Goal: Task Accomplishment & Management: Manage account settings

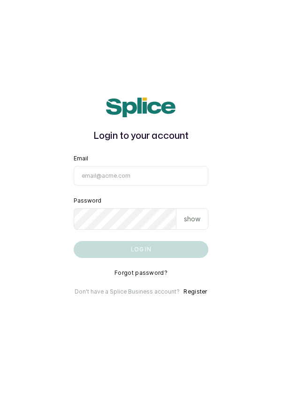
click at [113, 186] on input "Email" at bounding box center [141, 176] width 135 height 20
type input "info@dermaspaceng.com"
click at [74, 241] on button "Log in" at bounding box center [141, 249] width 135 height 17
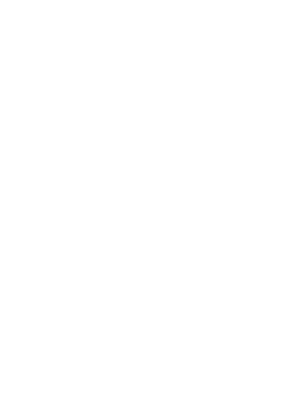
click at [12, 0] on html at bounding box center [141, 0] width 282 height 0
click at [3, 0] on html at bounding box center [141, 0] width 282 height 0
click at [4, 0] on html at bounding box center [141, 0] width 282 height 0
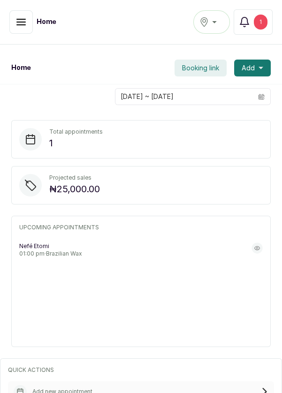
click at [21, 27] on icon "button" at bounding box center [20, 21] width 11 height 11
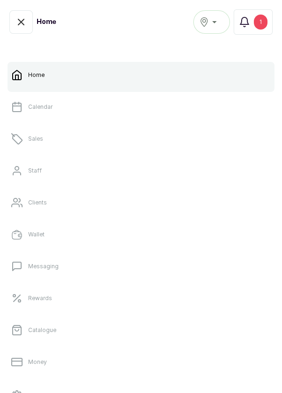
click at [38, 115] on link "Calendar" at bounding box center [140, 107] width 267 height 26
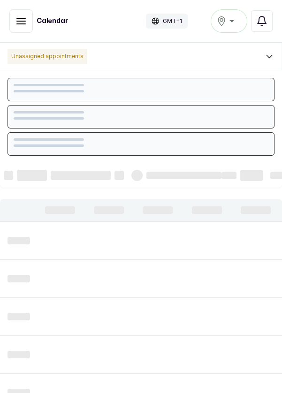
scroll to position [315, 0]
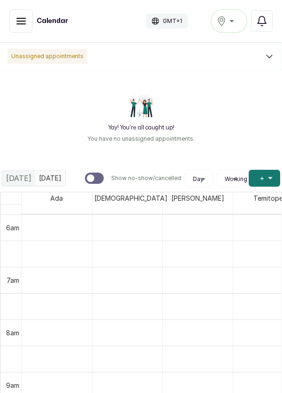
click at [233, 22] on div "[GEOGRAPHIC_DATA]" at bounding box center [228, 20] width 24 height 11
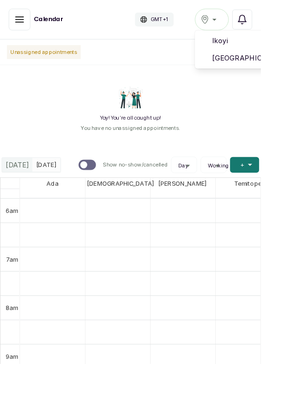
click at [240, 46] on span "Ikoyi" at bounding box center [262, 43] width 67 height 11
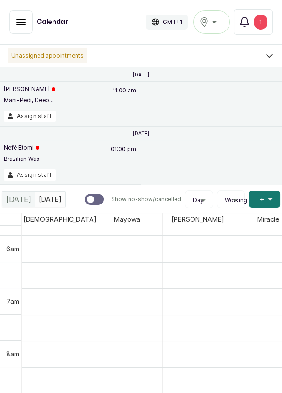
scroll to position [315, 0]
click at [37, 178] on button "Assign staff" at bounding box center [30, 174] width 52 height 11
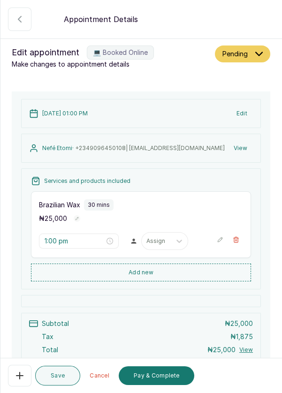
click at [21, 17] on icon "button" at bounding box center [19, 19] width 11 height 11
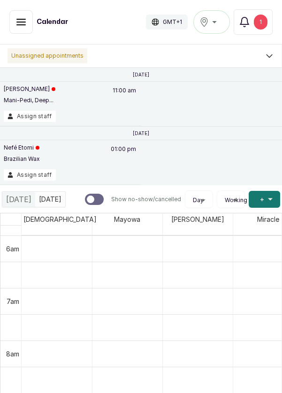
click at [26, 114] on button "Assign staff" at bounding box center [30, 116] width 52 height 11
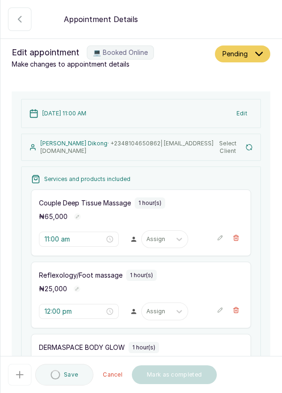
type input "11:00 am"
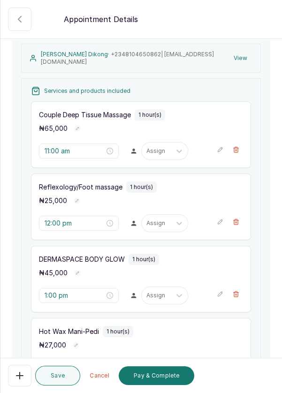
scroll to position [90, 0]
click at [240, 219] on button "Show no-show/cancelled" at bounding box center [236, 221] width 14 height 14
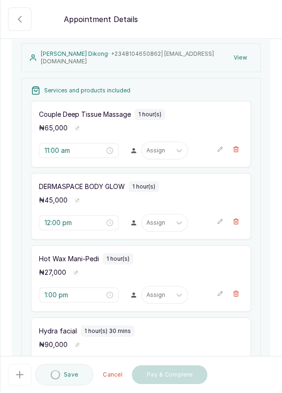
type input "1:00 pm"
type input "2:00 pm"
type input "3:00 pm"
type input "4:30 pm"
type input "5:30 pm"
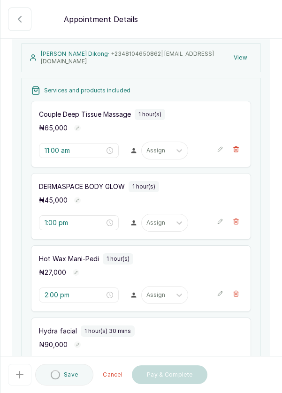
click at [18, 18] on icon "button" at bounding box center [19, 19] width 3 height 6
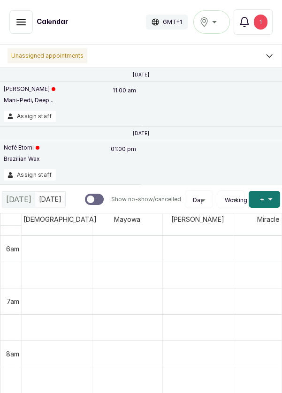
click at [25, 178] on button "Assign staff" at bounding box center [30, 174] width 52 height 11
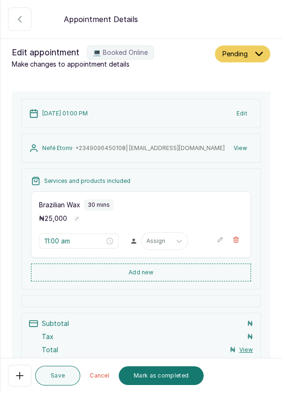
type input "1:00 pm"
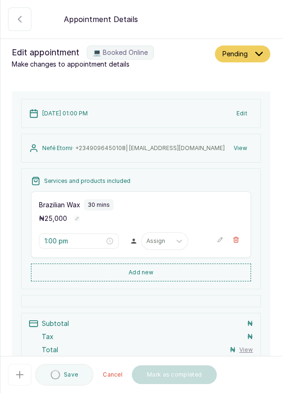
click at [25, 18] on button "Show no-show/cancelled" at bounding box center [19, 18] width 23 height 23
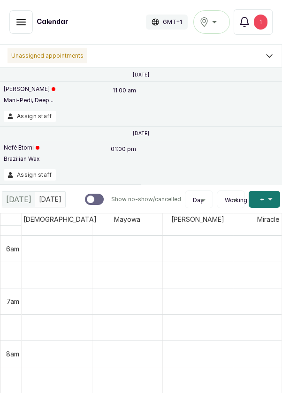
click at [215, 22] on div "Ikoyi" at bounding box center [211, 21] width 24 height 11
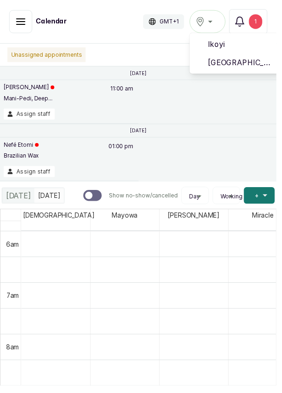
click at [238, 63] on span "[GEOGRAPHIC_DATA]" at bounding box center [245, 63] width 67 height 11
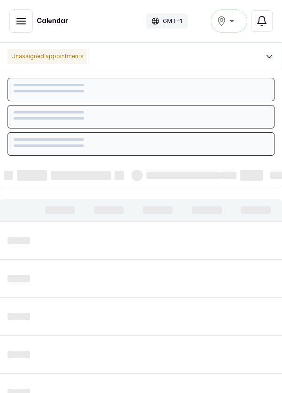
scroll to position [315, 0]
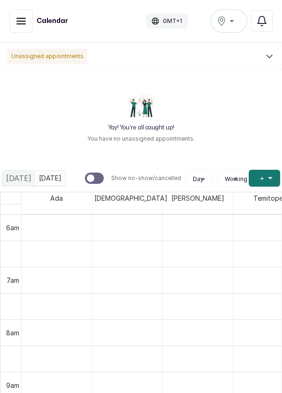
click at [19, 18] on icon "button" at bounding box center [20, 20] width 11 height 11
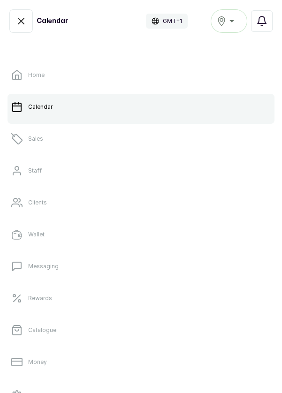
click at [229, 22] on div "[GEOGRAPHIC_DATA]" at bounding box center [228, 20] width 24 height 11
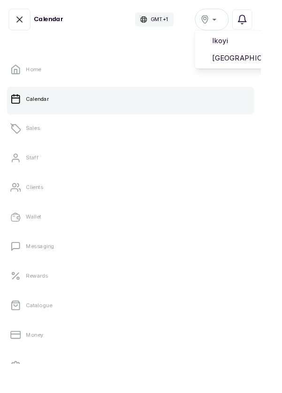
click at [245, 39] on span "Ikoyi" at bounding box center [262, 43] width 67 height 11
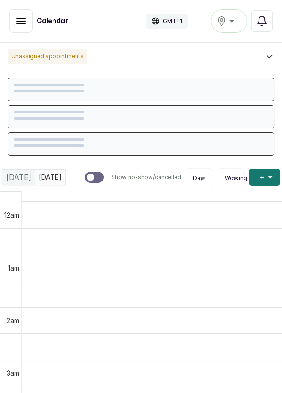
scroll to position [315, 0]
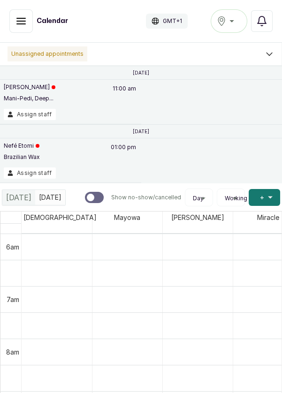
click at [31, 117] on button "Assign staff" at bounding box center [30, 114] width 52 height 11
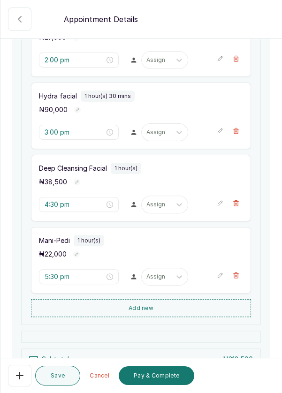
scroll to position [396, 0]
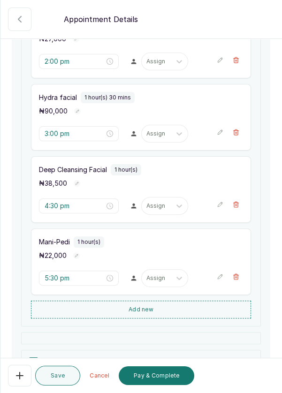
click at [149, 308] on button "Add new" at bounding box center [141, 309] width 220 height 18
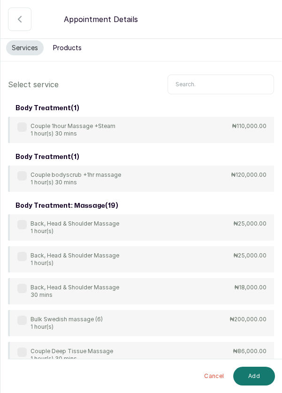
scroll to position [0, 0]
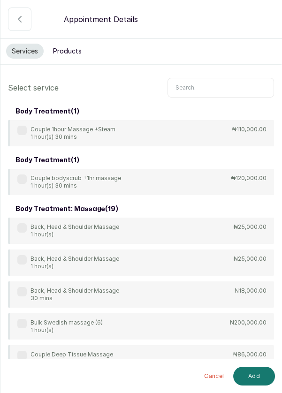
click at [185, 87] on input "text" at bounding box center [220, 88] width 106 height 20
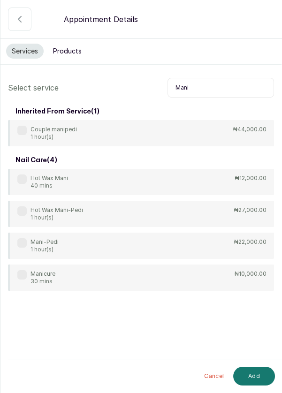
type input "Mani"
click at [20, 127] on label at bounding box center [21, 130] width 9 height 9
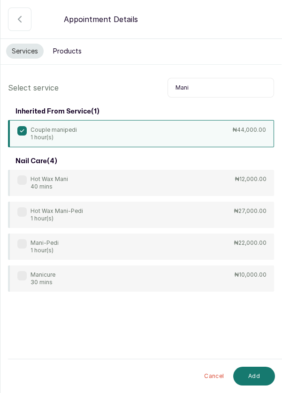
click at [253, 374] on button "Add" at bounding box center [254, 375] width 42 height 19
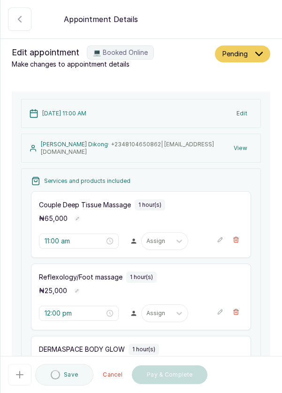
type input "6:30 pm"
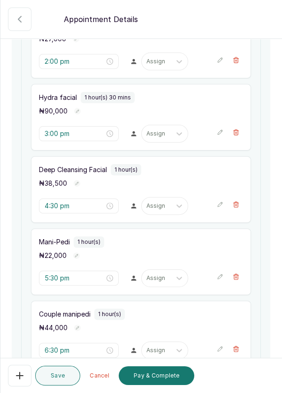
scroll to position [404, 0]
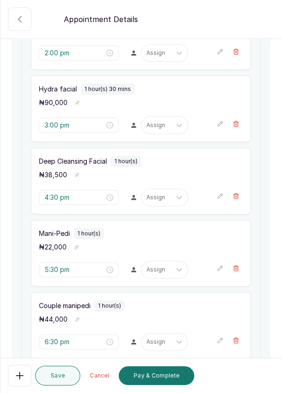
click at [234, 268] on button "Show no-show/cancelled" at bounding box center [236, 268] width 14 height 14
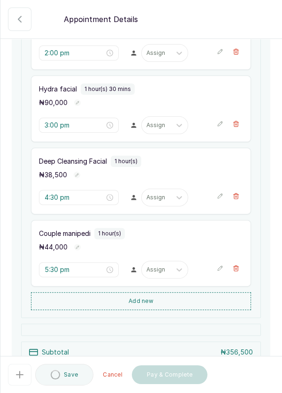
type input "6:30 pm"
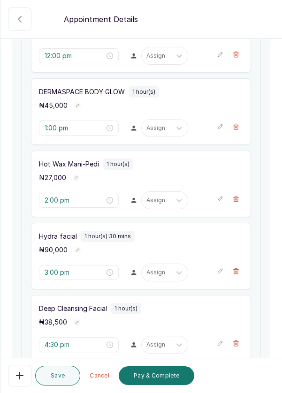
scroll to position [260, 0]
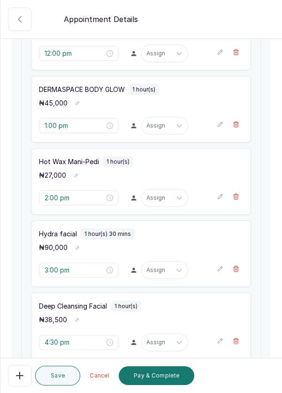
click at [238, 195] on icon "button" at bounding box center [235, 196] width 7 height 7
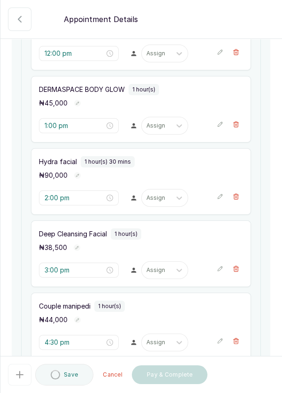
type input "3:00 pm"
type input "4:30 pm"
type input "6:30 pm"
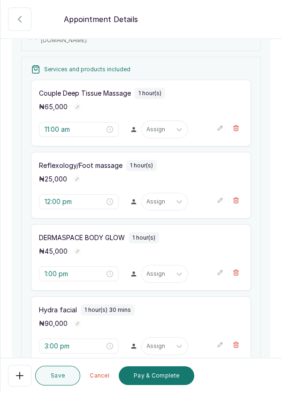
scroll to position [103, 0]
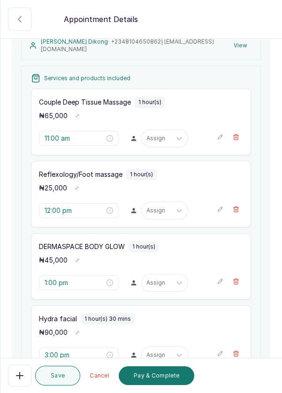
click at [236, 206] on icon "button" at bounding box center [235, 209] width 7 height 7
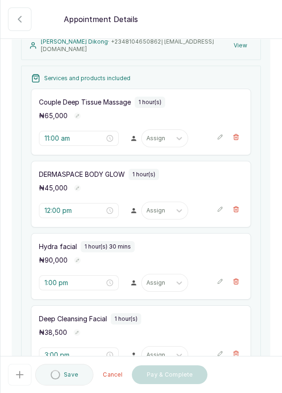
type input "1:00 pm"
type input "3:00 pm"
type input "4:30 pm"
type input "6:30 pm"
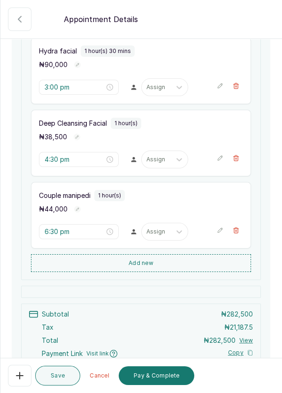
scroll to position [280, 0]
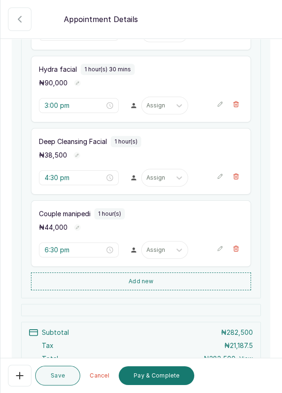
click at [148, 281] on button "Add new" at bounding box center [141, 281] width 220 height 18
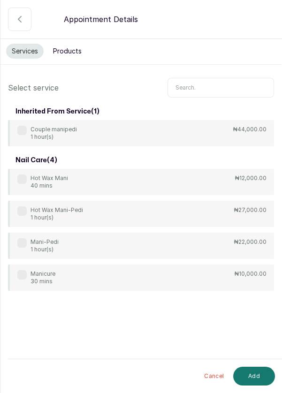
scroll to position [45, 0]
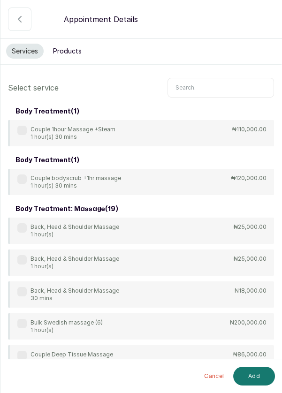
click at [193, 78] on input "text" at bounding box center [220, 88] width 106 height 20
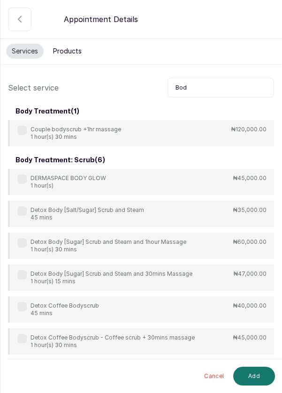
scroll to position [0, 0]
click at [196, 86] on input "Bod" at bounding box center [220, 88] width 106 height 20
type input "B"
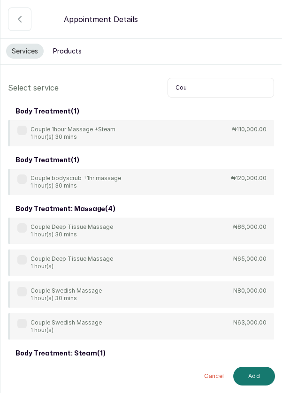
type input "Coup"
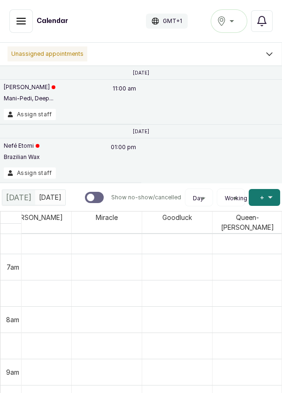
click at [31, 178] on button "Assign staff" at bounding box center [30, 172] width 52 height 11
